Goal: Task Accomplishment & Management: Manage account settings

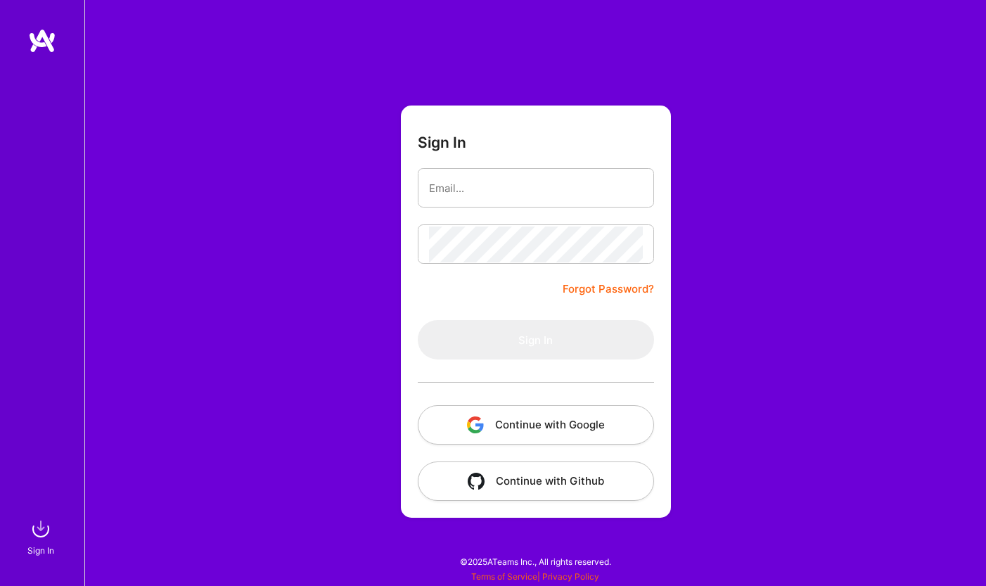
click at [508, 432] on button "Continue with Google" at bounding box center [536, 424] width 236 height 39
click at [545, 429] on button "Continue with Google" at bounding box center [536, 424] width 236 height 39
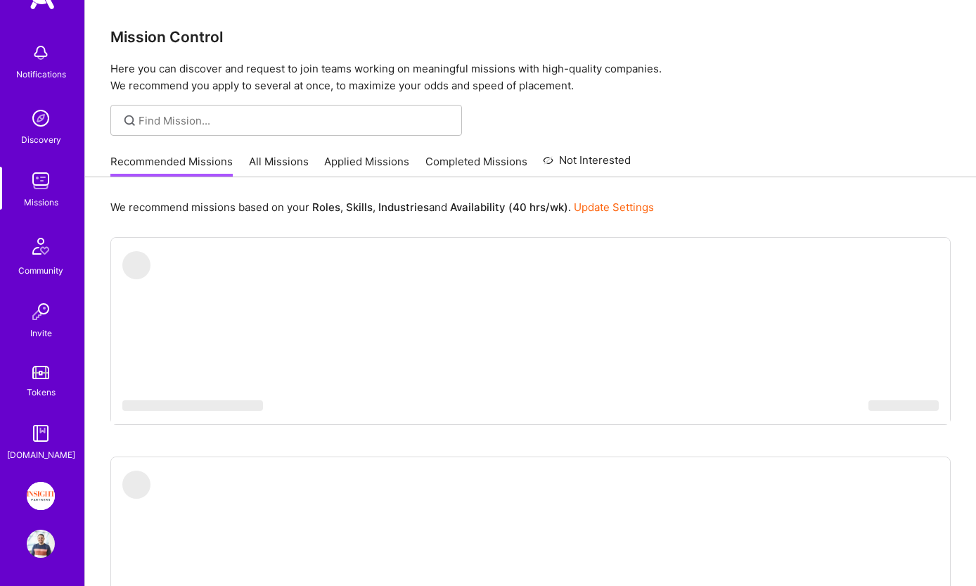
scroll to position [43, 0]
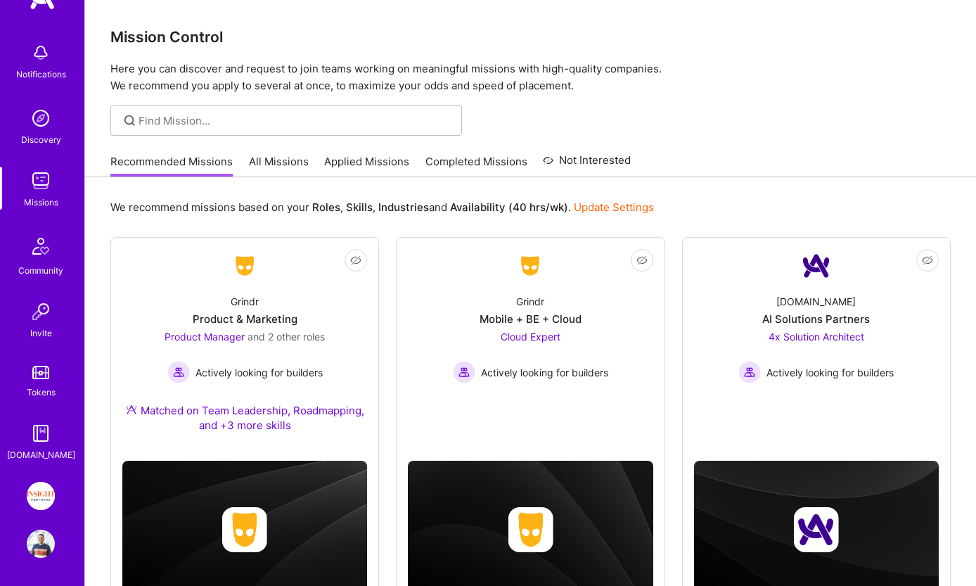
click at [44, 503] on img at bounding box center [41, 496] width 28 height 28
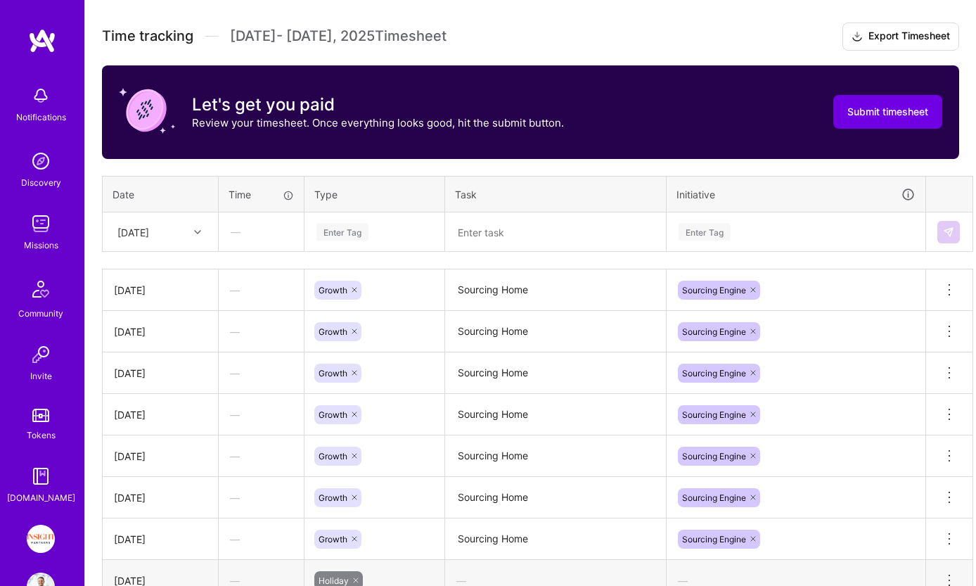
scroll to position [476, 0]
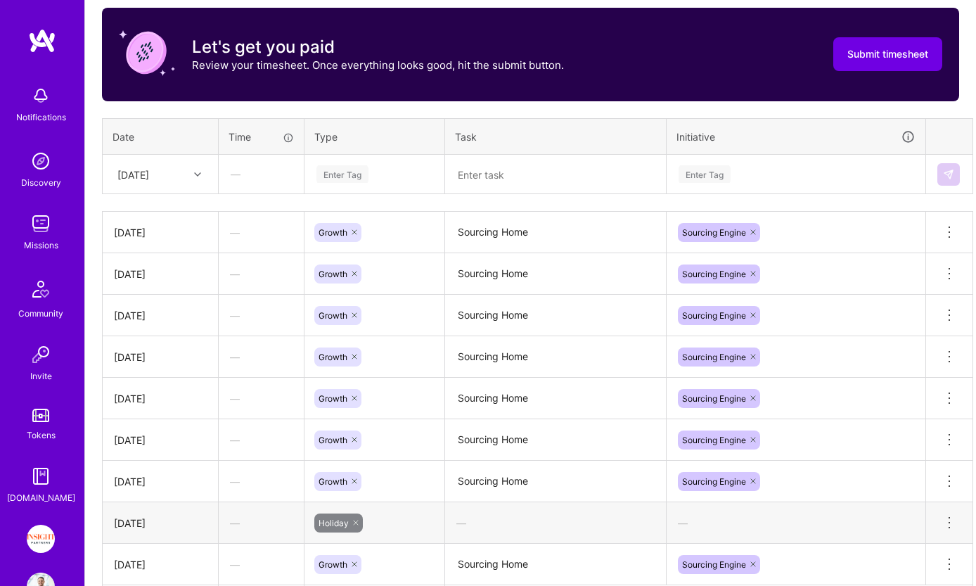
click at [203, 182] on div at bounding box center [199, 174] width 22 height 18
click at [165, 397] on div "[DATE]" at bounding box center [160, 393] width 114 height 26
click at [418, 162] on div "Enter Tag" at bounding box center [374, 174] width 138 height 37
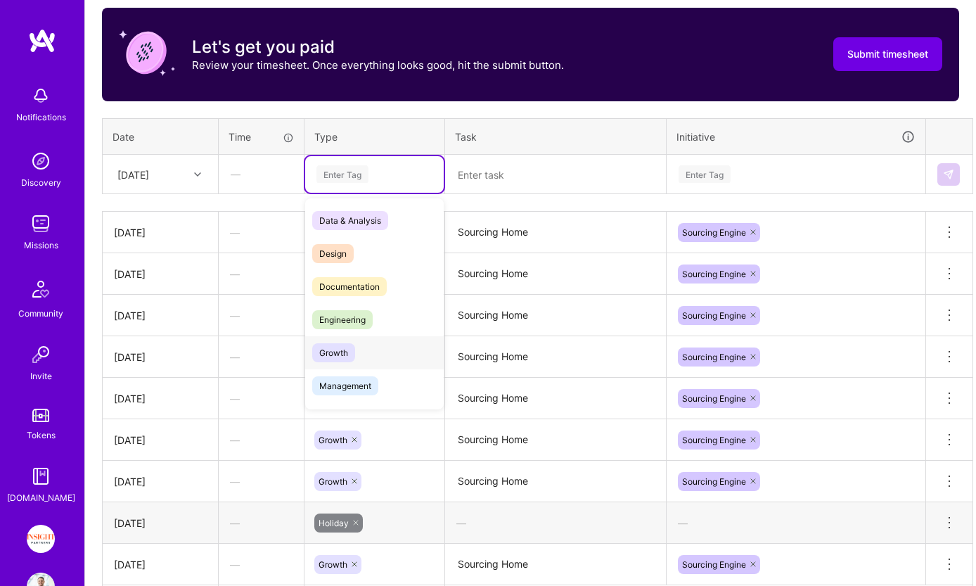
click at [360, 354] on div "Growth" at bounding box center [374, 352] width 138 height 33
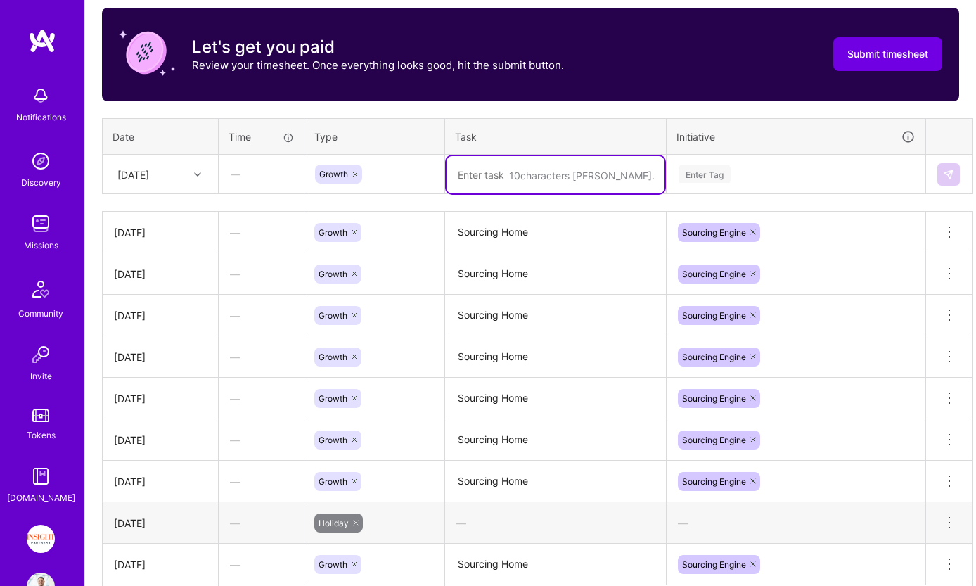
click at [536, 159] on textarea at bounding box center [555, 174] width 218 height 37
type textarea "Sourcing Home"
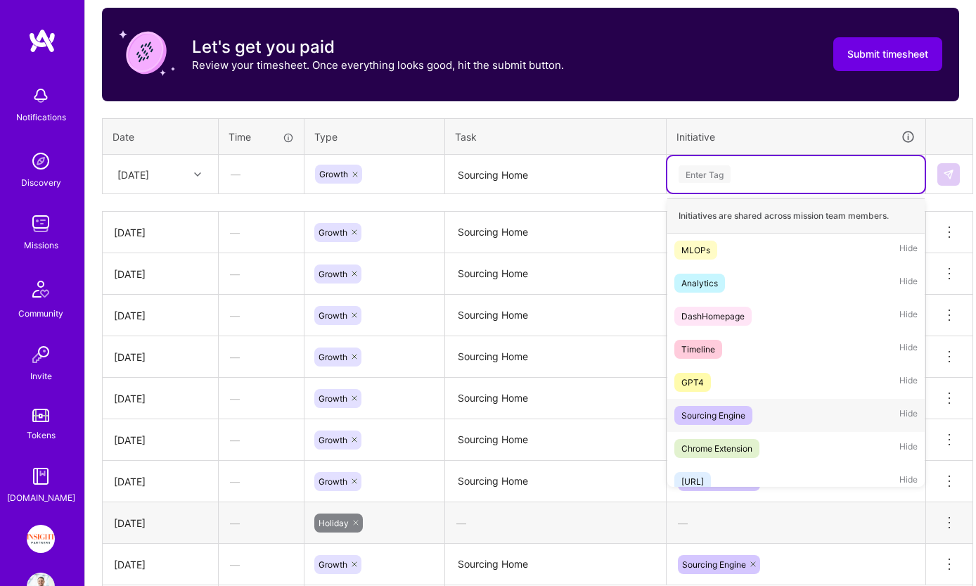
click at [700, 415] on div "Sourcing Engine" at bounding box center [713, 415] width 64 height 15
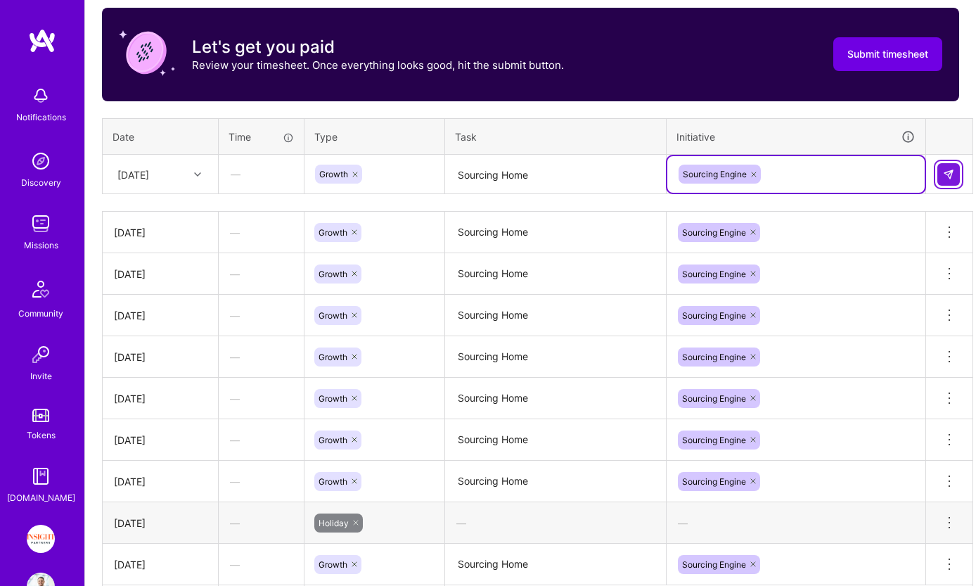
click at [950, 172] on img at bounding box center [948, 174] width 11 height 11
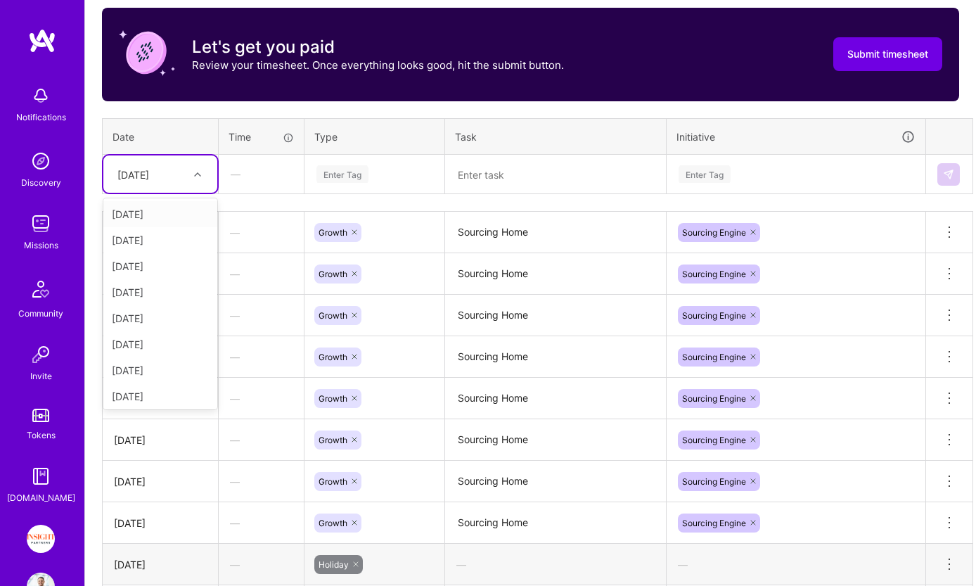
click at [149, 176] on div "[DATE]" at bounding box center [133, 174] width 32 height 15
click at [143, 398] on div "[DATE]" at bounding box center [160, 393] width 114 height 26
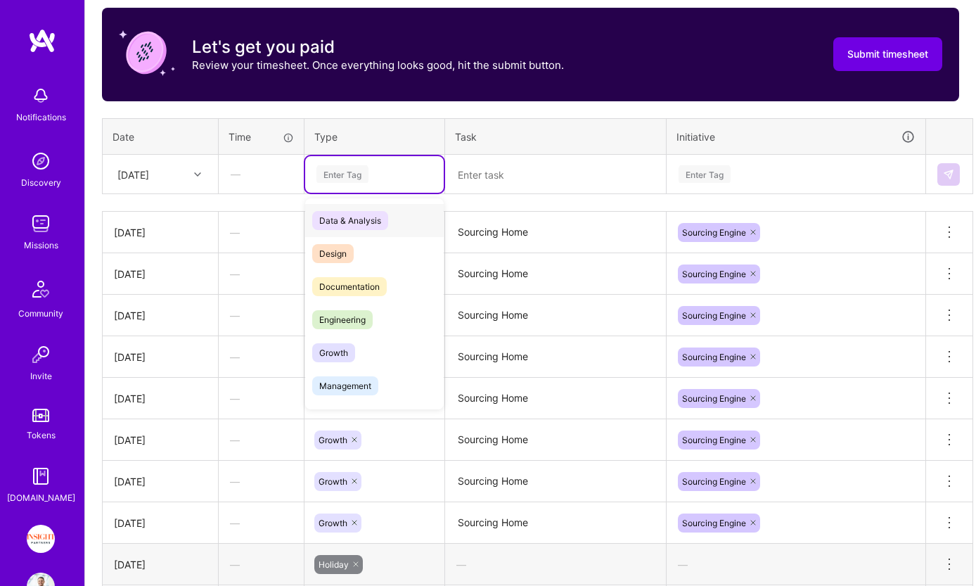
click at [362, 178] on div "Enter Tag" at bounding box center [342, 174] width 52 height 22
click at [341, 351] on span "Growth" at bounding box center [333, 352] width 43 height 19
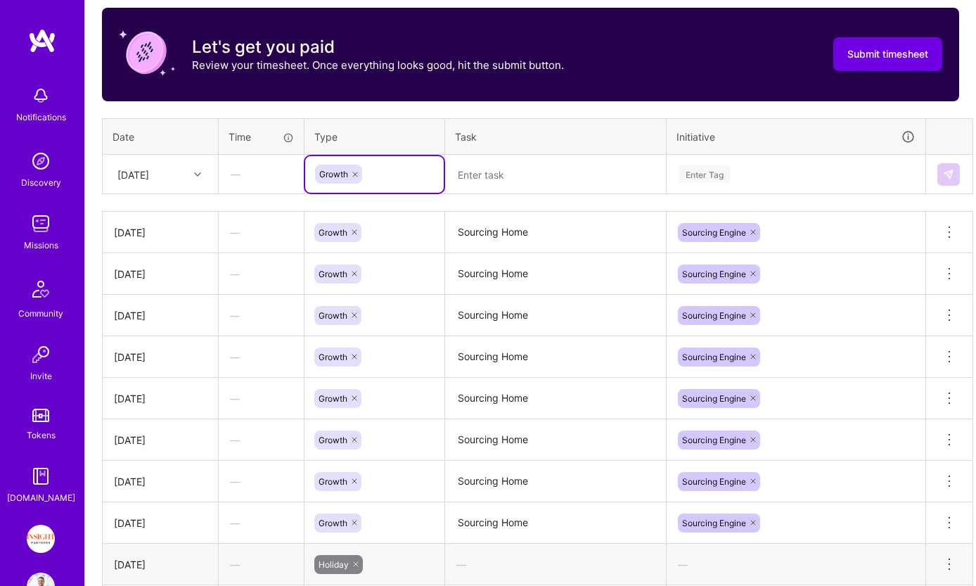
click at [492, 188] on textarea at bounding box center [555, 174] width 218 height 37
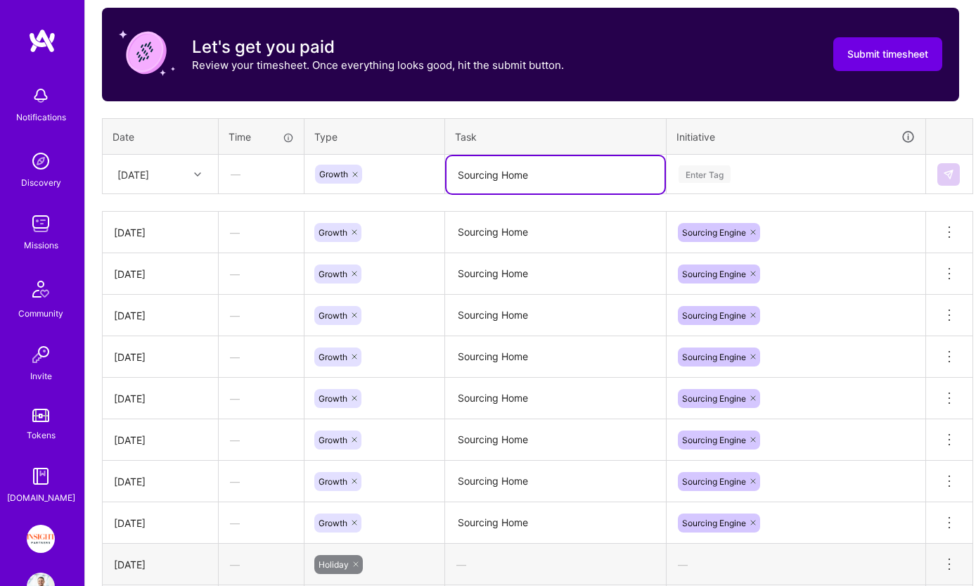
type textarea "Sourcing Home"
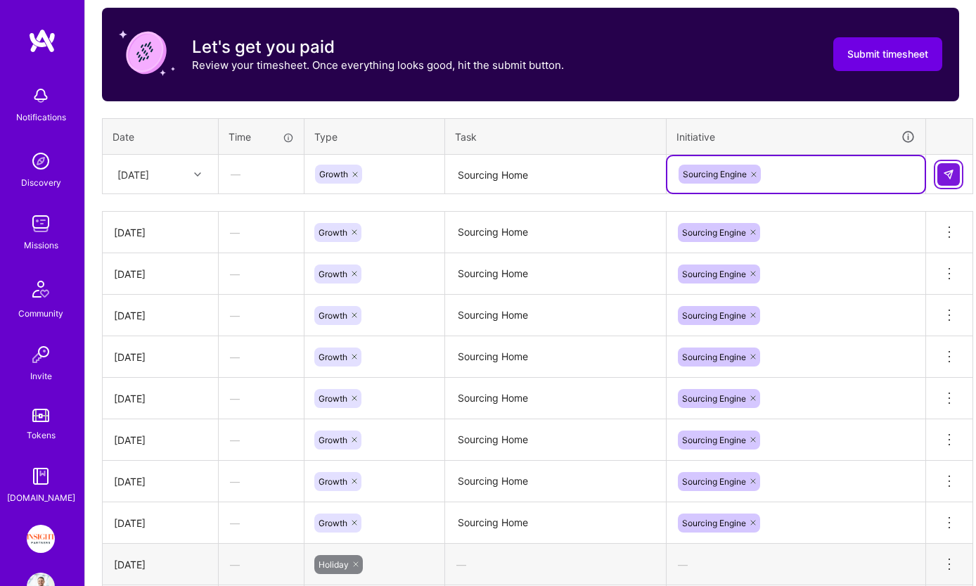
click at [948, 174] on img at bounding box center [948, 174] width 11 height 11
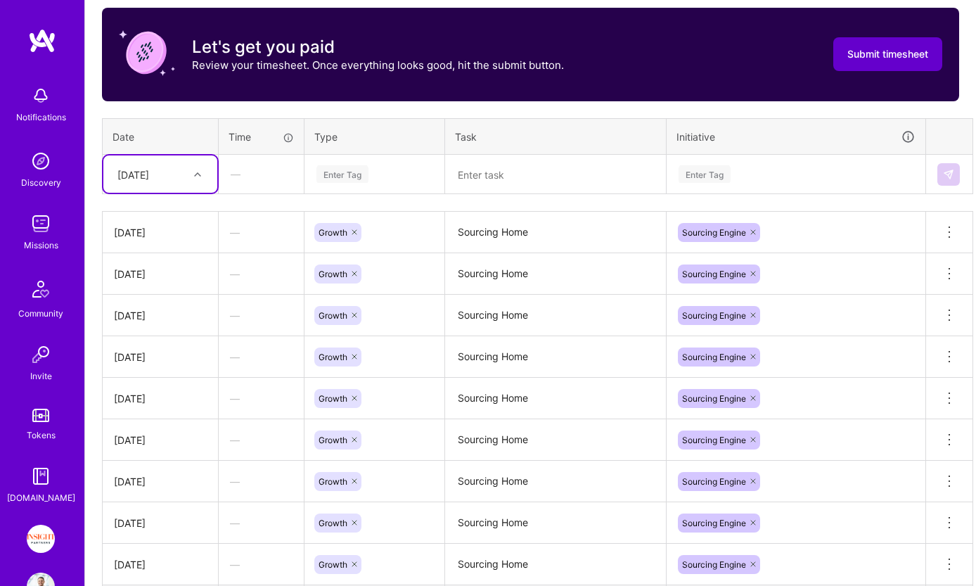
click at [905, 51] on span "Submit timesheet" at bounding box center [887, 54] width 81 height 14
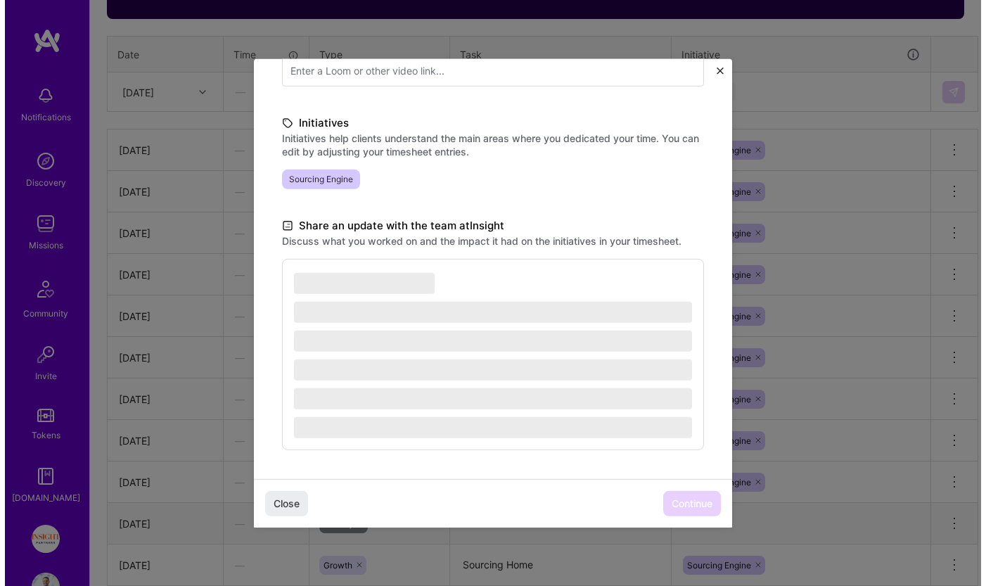
scroll to position [560, 0]
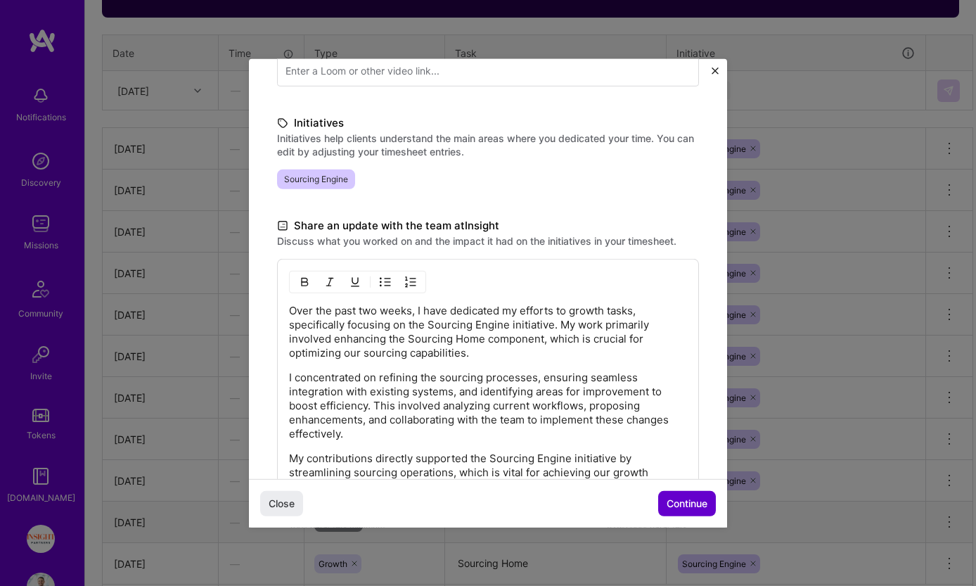
click at [683, 507] on span "Continue" at bounding box center [686, 503] width 41 height 14
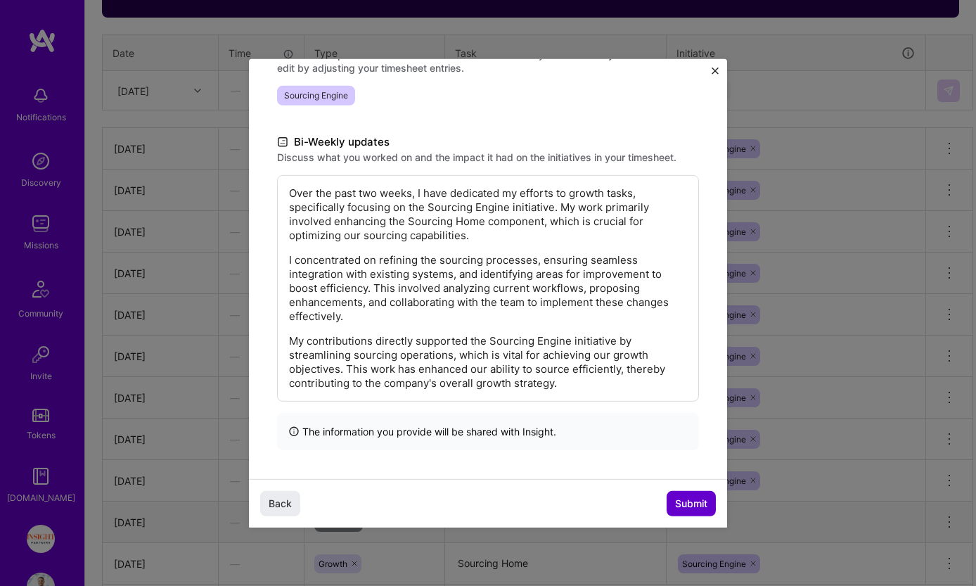
click at [683, 507] on span "Submit" at bounding box center [691, 503] width 32 height 14
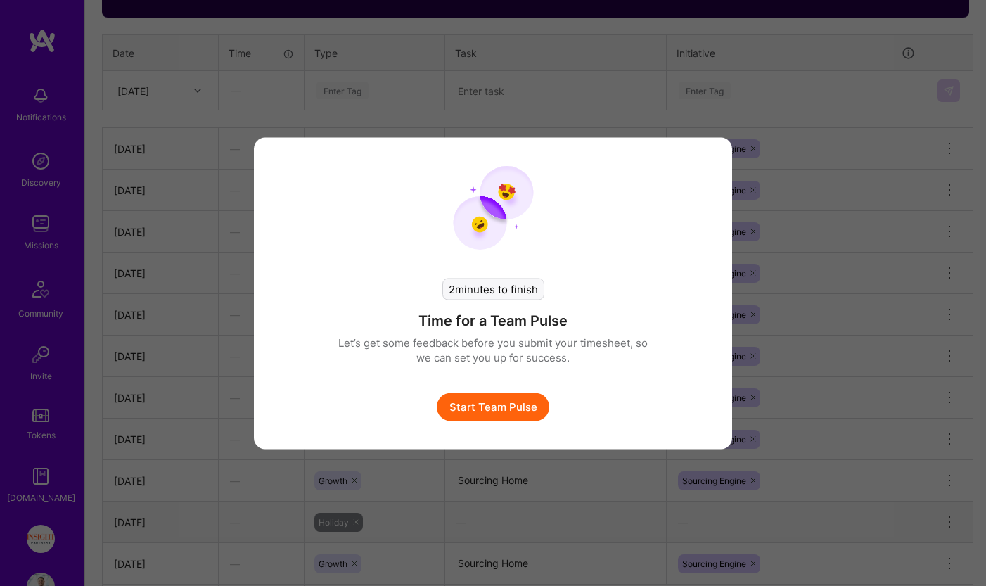
click at [501, 406] on button "Start Team Pulse" at bounding box center [493, 406] width 112 height 28
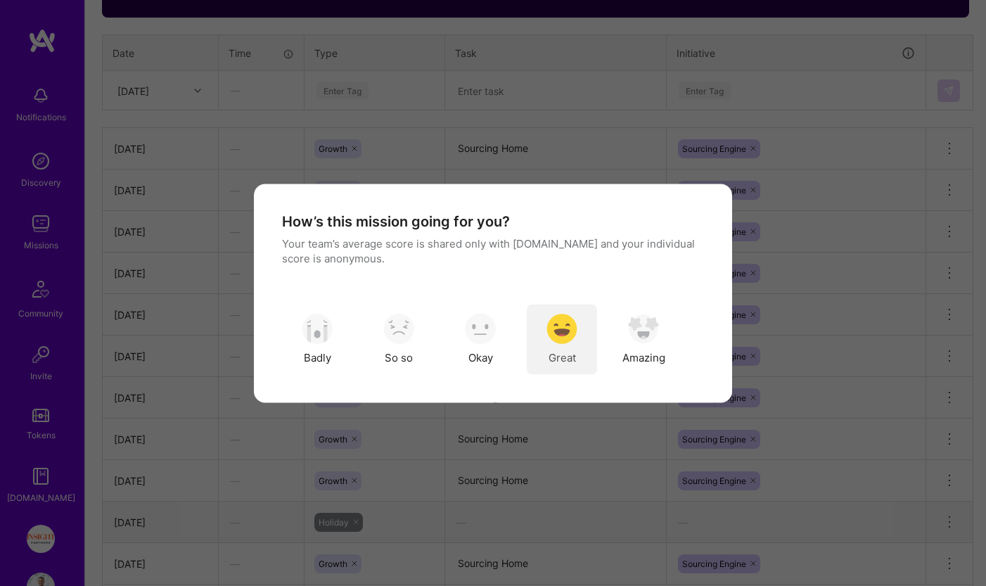
click at [573, 339] on img "modal" at bounding box center [561, 329] width 31 height 31
